Goal: Information Seeking & Learning: Learn about a topic

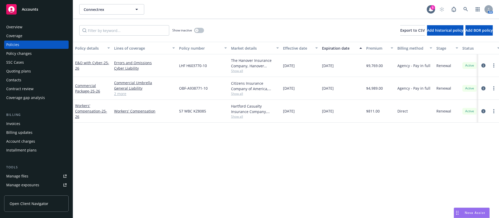
click at [25, 126] on div "Invoices" at bounding box center [36, 123] width 60 height 8
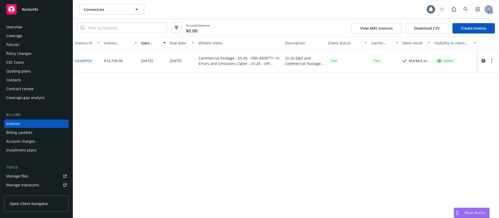
scroll to position [6, 0]
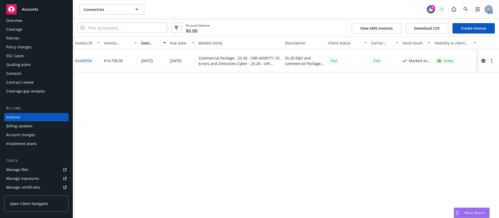
click at [27, 40] on div "Policies" at bounding box center [36, 38] width 60 height 8
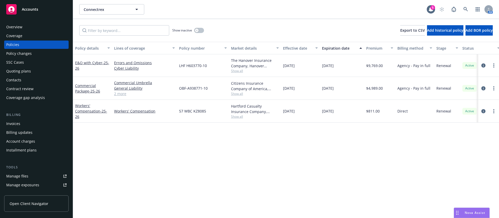
click at [29, 78] on div "Contacts" at bounding box center [36, 80] width 60 height 8
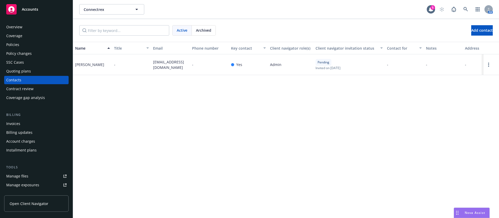
click at [34, 43] on div "Policies" at bounding box center [36, 45] width 60 height 8
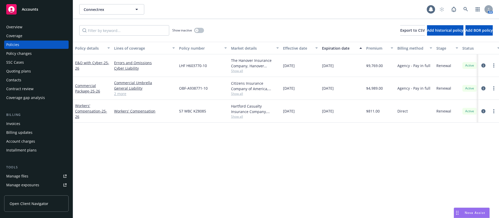
click at [28, 35] on div "Coverage" at bounding box center [36, 36] width 60 height 8
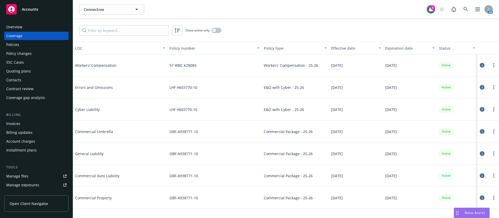
click at [24, 39] on div "Coverage" at bounding box center [36, 36] width 60 height 8
click at [21, 45] on div "Policies" at bounding box center [36, 45] width 60 height 8
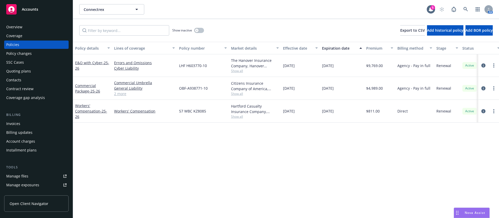
click at [217, 154] on div "Policy details Lines of coverage Policy number Market details Effective date Ex…" at bounding box center [286, 130] width 426 height 176
click at [462, 9] on link at bounding box center [465, 9] width 10 height 10
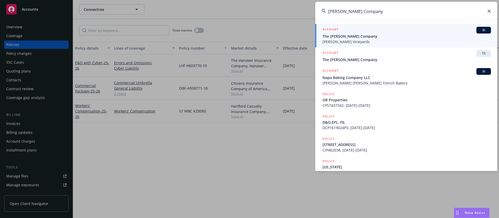
type input "[PERSON_NAME] Company"
click at [359, 38] on span "The [PERSON_NAME] Company" at bounding box center [406, 36] width 168 height 5
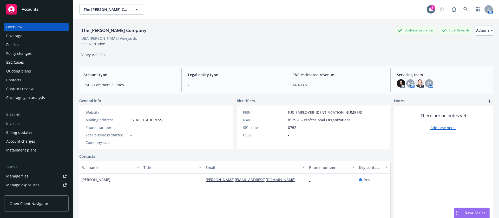
click at [22, 42] on div "Policies" at bounding box center [36, 45] width 60 height 8
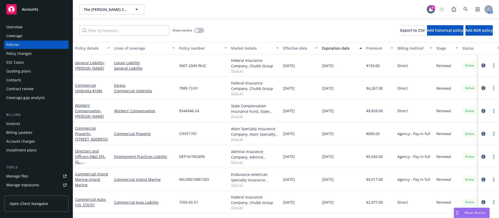
click at [24, 77] on div "Contacts" at bounding box center [36, 80] width 60 height 8
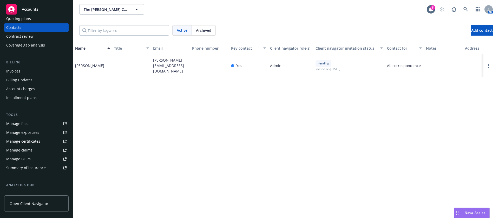
scroll to position [117, 0]
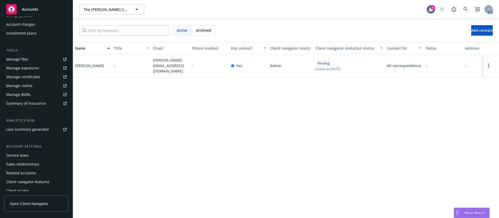
click at [35, 68] on div "Manage exposures" at bounding box center [22, 68] width 33 height 8
click at [466, 7] on icon at bounding box center [465, 9] width 5 height 5
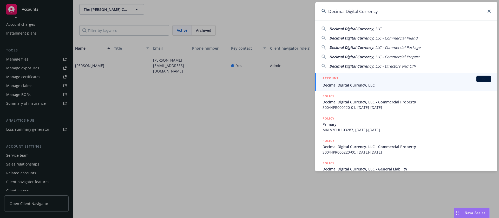
type input "Decimal Digital Currency"
click at [382, 86] on span "Decimal Digital Currency, LLC" at bounding box center [406, 84] width 168 height 5
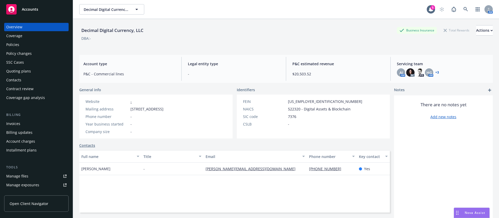
click at [19, 47] on div "Policies" at bounding box center [36, 45] width 60 height 8
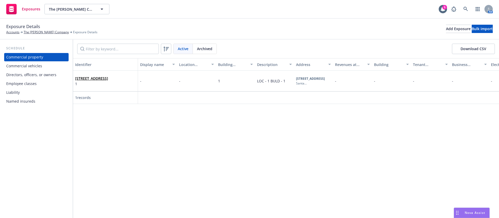
click at [43, 61] on div "Commercial property" at bounding box center [36, 57] width 60 height 8
click at [37, 66] on div "Commercial vehicles" at bounding box center [24, 66] width 36 height 8
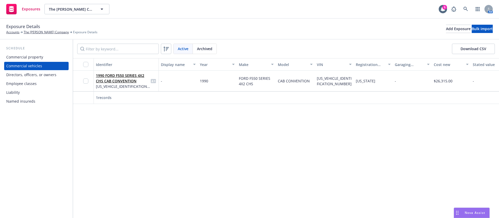
click at [22, 74] on div "Directors, officers, or owners" at bounding box center [31, 75] width 50 height 8
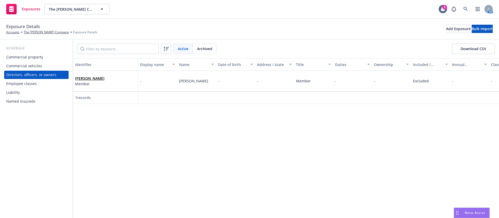
click at [34, 86] on div "Employee classes" at bounding box center [21, 83] width 30 height 8
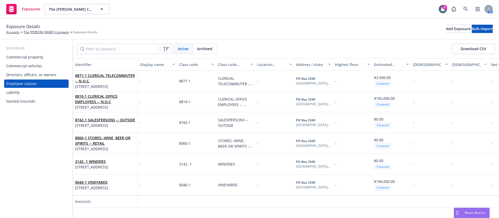
click at [18, 87] on div "Employee classes" at bounding box center [21, 83] width 30 height 8
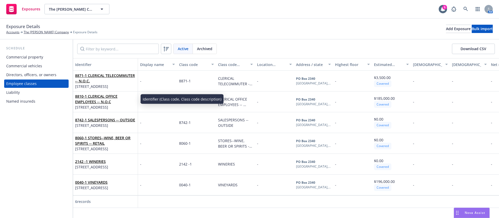
click at [26, 94] on div "Liability" at bounding box center [36, 92] width 60 height 8
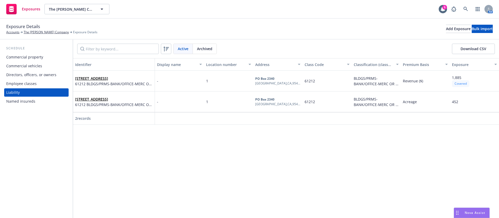
click at [37, 101] on div "Named insureds" at bounding box center [36, 101] width 60 height 8
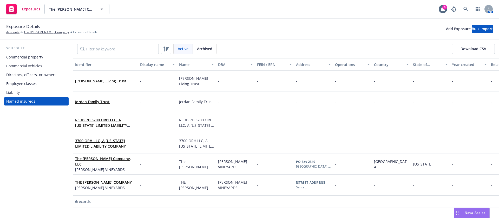
click at [43, 53] on div "Commercial property" at bounding box center [36, 57] width 60 height 8
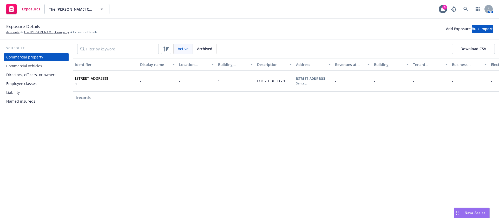
click at [31, 65] on div "Commercial vehicles" at bounding box center [24, 66] width 36 height 8
